Goal: Task Accomplishment & Management: Use online tool/utility

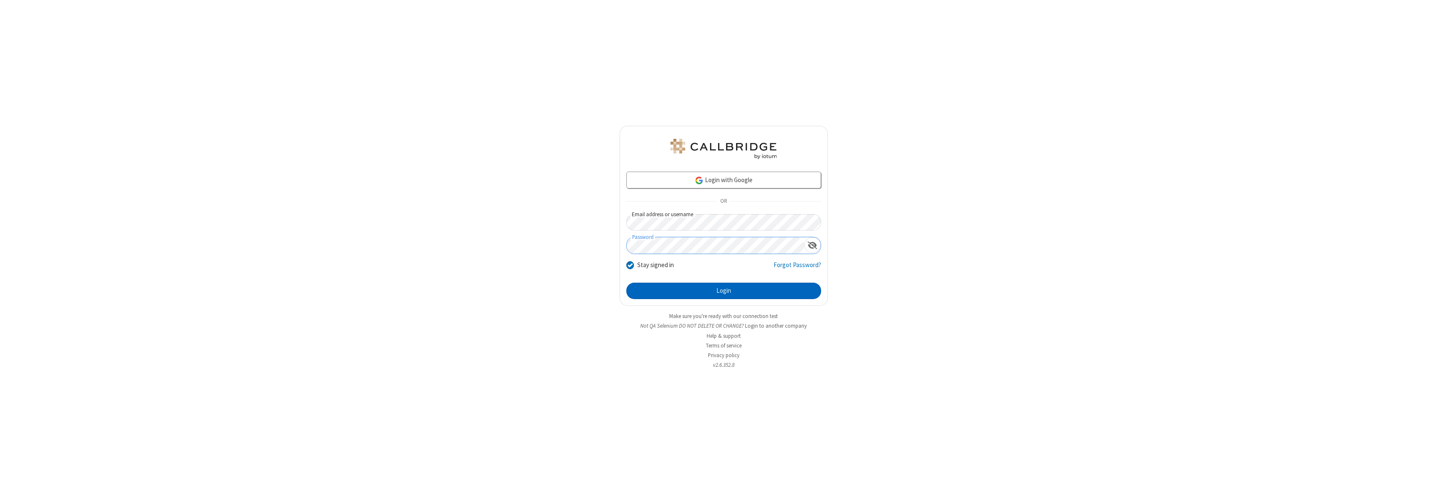
click at [723, 291] on button "Login" at bounding box center [723, 291] width 195 height 17
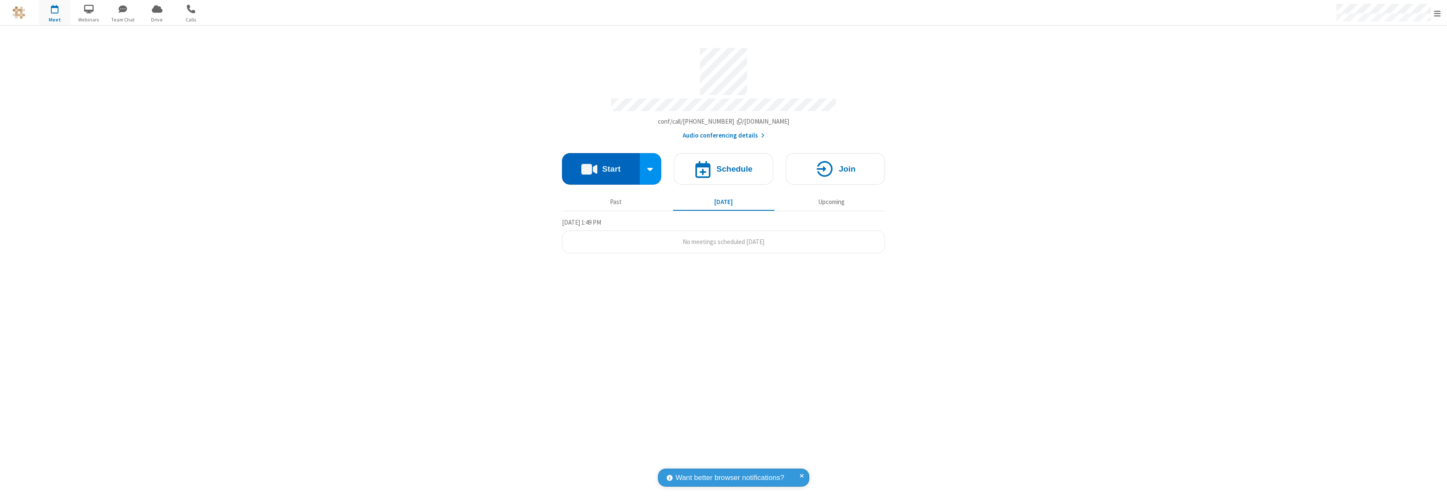
click at [601, 165] on button "Start" at bounding box center [601, 169] width 78 height 32
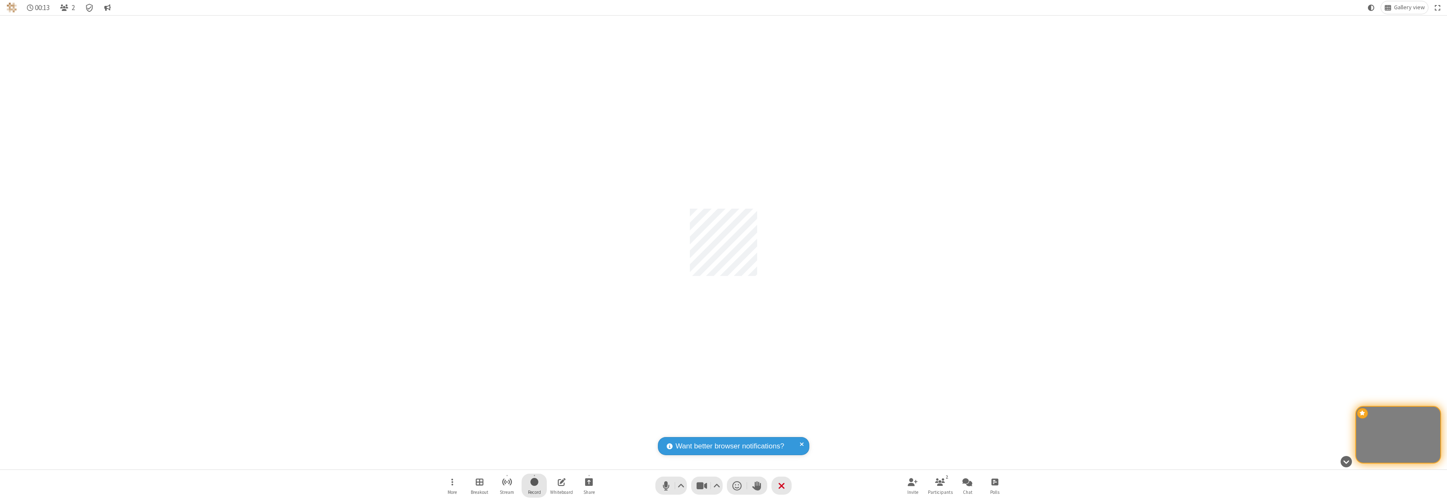
click at [534, 485] on span "Start recording" at bounding box center [534, 481] width 8 height 11
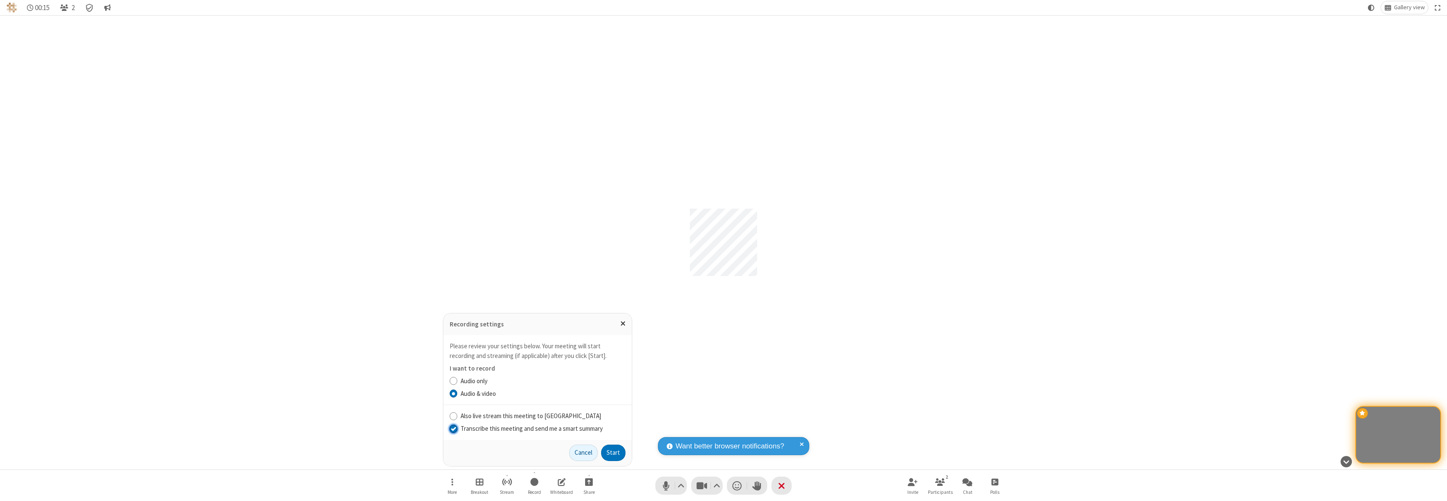
click at [453, 428] on input "Transcribe this meeting and send me a smart summary" at bounding box center [454, 428] width 8 height 9
click at [542, 393] on label "Audio & video" at bounding box center [542, 394] width 165 height 10
click at [458, 393] on input "Audio & video" at bounding box center [454, 393] width 8 height 9
click at [613, 452] on button "Start" at bounding box center [613, 452] width 24 height 17
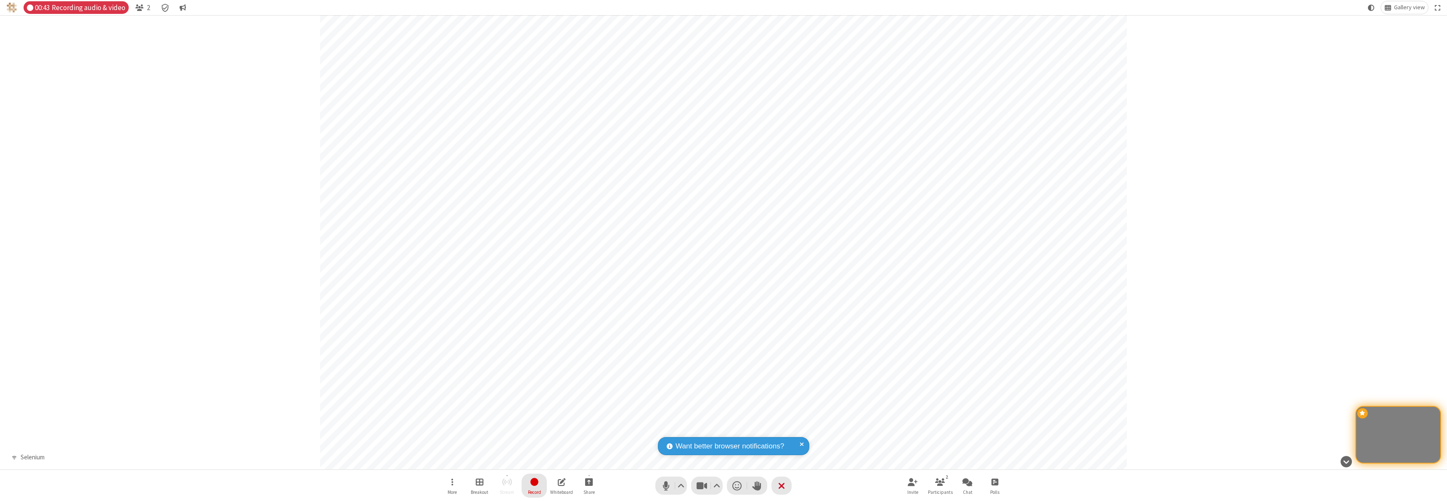
click at [534, 485] on span "Stop recording" at bounding box center [534, 481] width 10 height 11
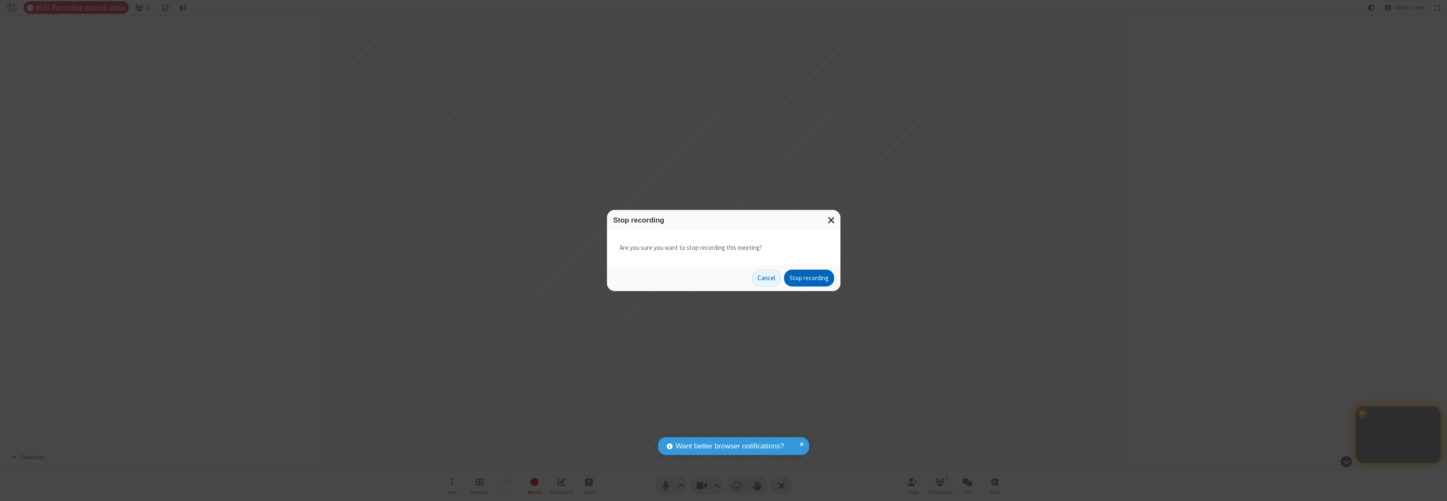
click at [809, 278] on button "Stop recording" at bounding box center [809, 278] width 50 height 17
